Goal: Information Seeking & Learning: Learn about a topic

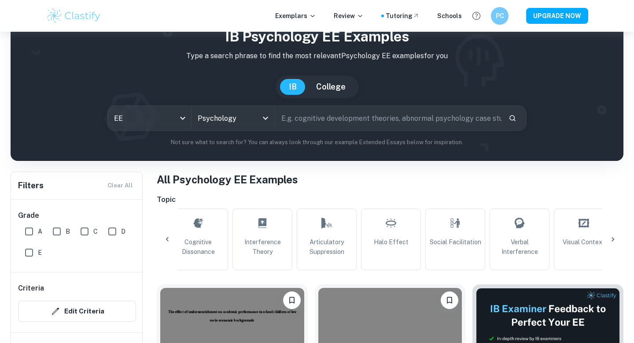
scroll to position [0, 921]
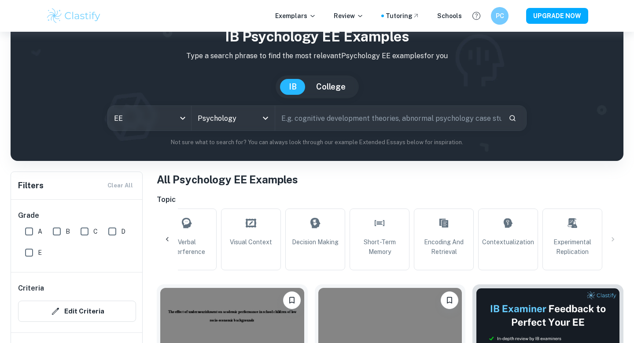
click at [385, 119] on input "text" at bounding box center [388, 118] width 226 height 25
type input "attachment theory"
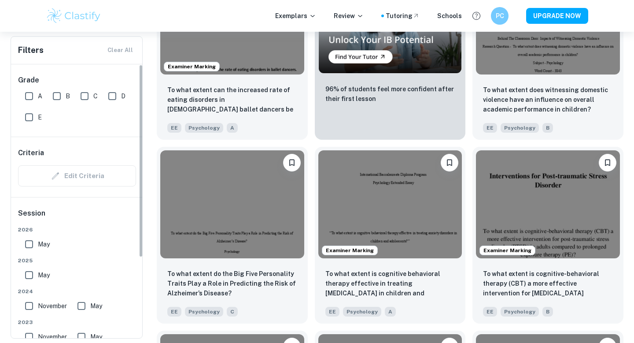
click at [33, 93] on input "A" at bounding box center [29, 96] width 18 height 18
checkbox input "true"
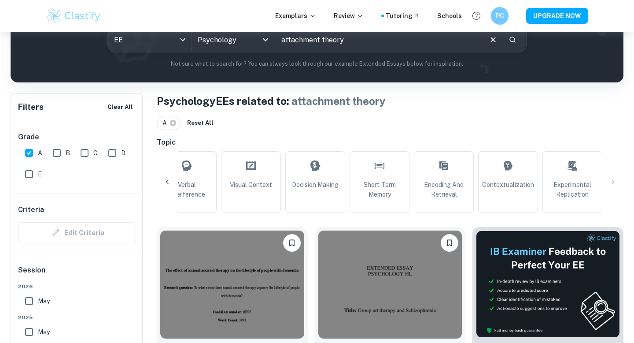
scroll to position [7, 0]
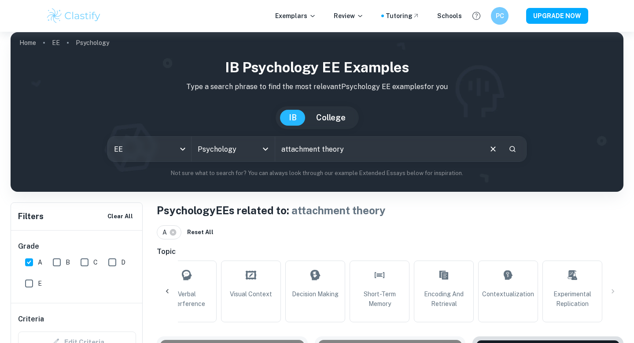
click at [374, 151] on input "attachment theory" at bounding box center [378, 149] width 206 height 25
type input "attachment theory"
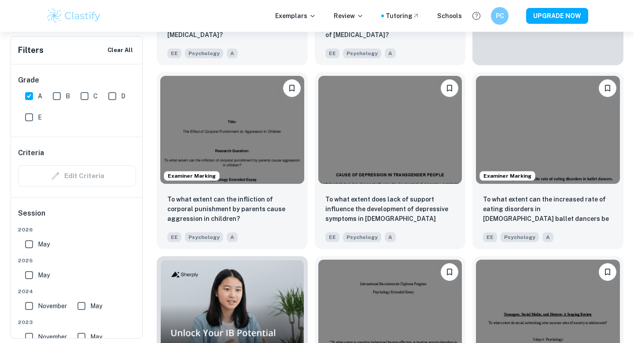
scroll to position [455, 0]
